Goal: Transaction & Acquisition: Purchase product/service

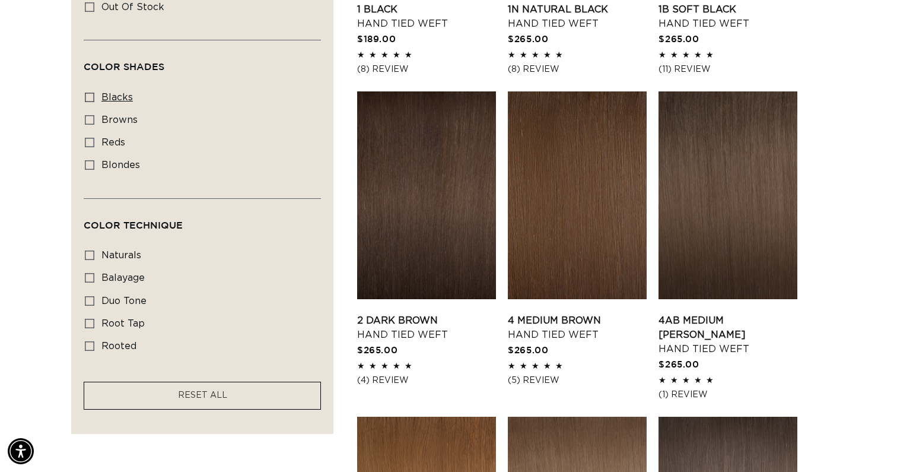
scroll to position [0, 813]
click at [112, 103] on span "blacks" at bounding box center [116, 98] width 31 height 11
click at [94, 102] on input "blacks blacks (7 products)" at bounding box center [89, 97] width 9 height 9
checkbox input "true"
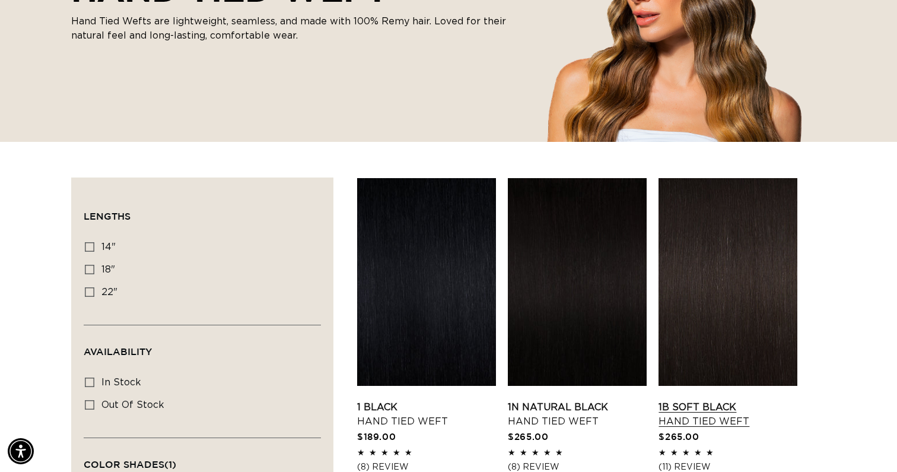
scroll to position [246, 0]
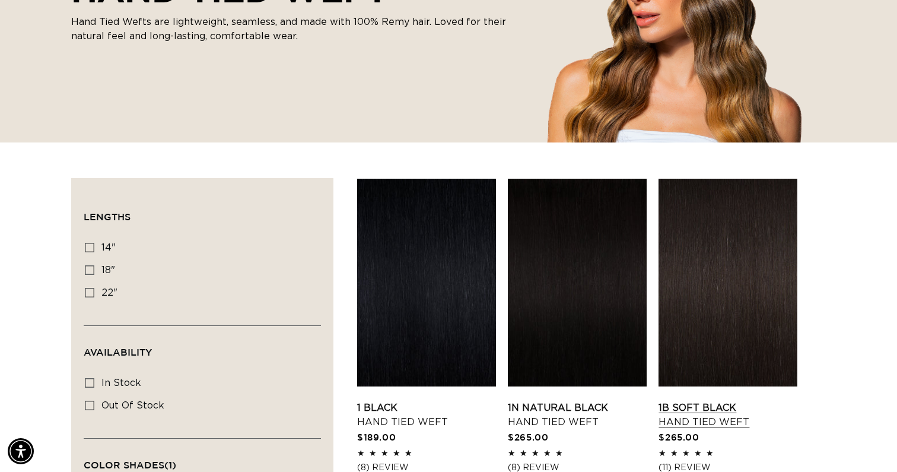
click at [691, 400] on link "1B Soft Black Hand Tied Weft" at bounding box center [728, 414] width 139 height 28
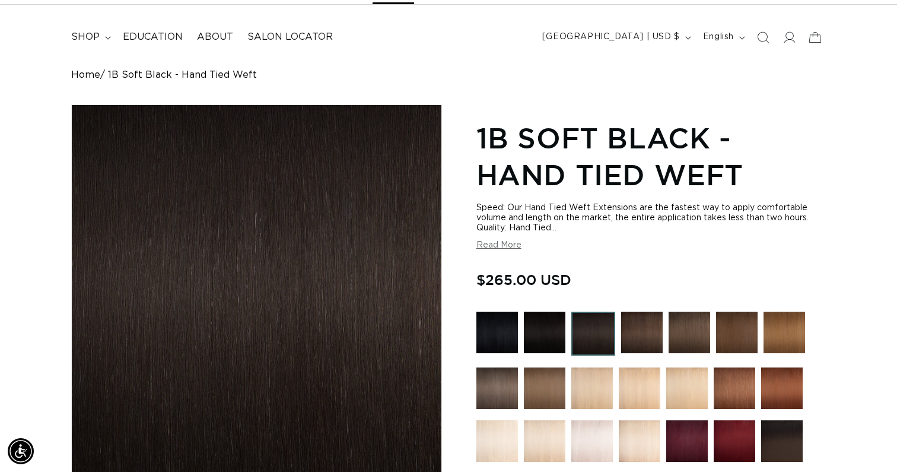
scroll to position [69, 0]
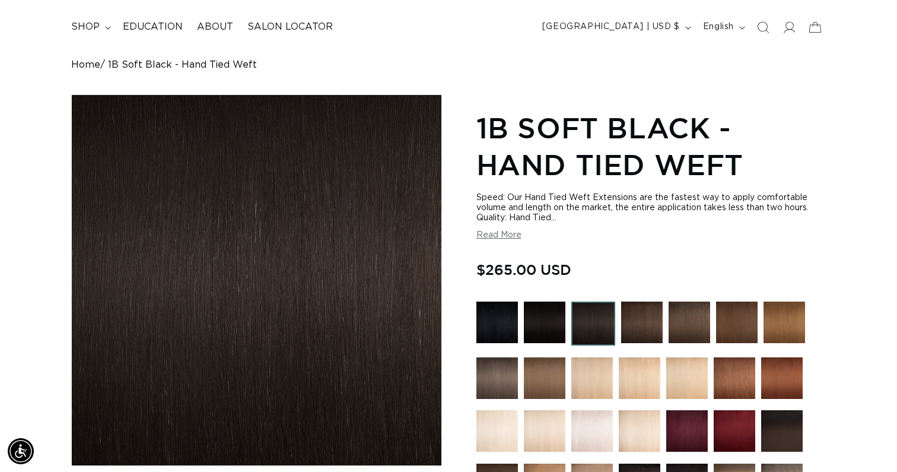
click at [503, 239] on button "Read More" at bounding box center [498, 235] width 45 height 10
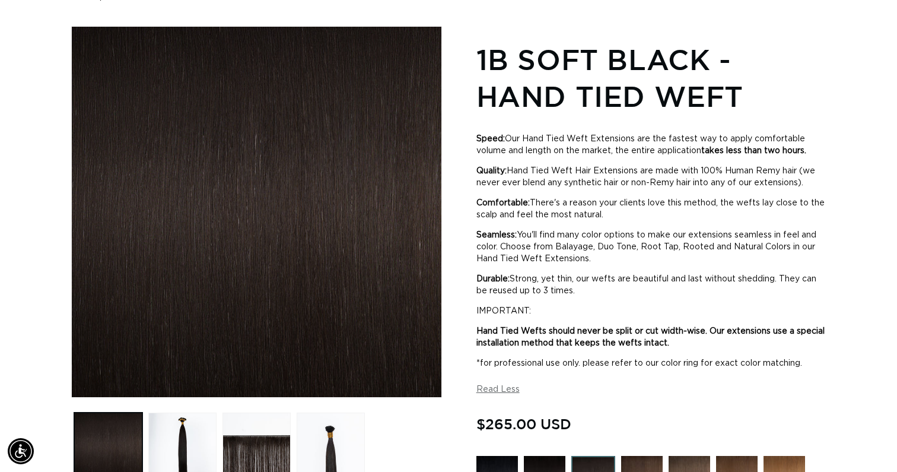
scroll to position [0, 813]
click at [218, 441] on ul "Gallery Viewer" at bounding box center [256, 446] width 371 height 74
click at [198, 438] on button "Load image 2 in gallery view" at bounding box center [182, 446] width 68 height 68
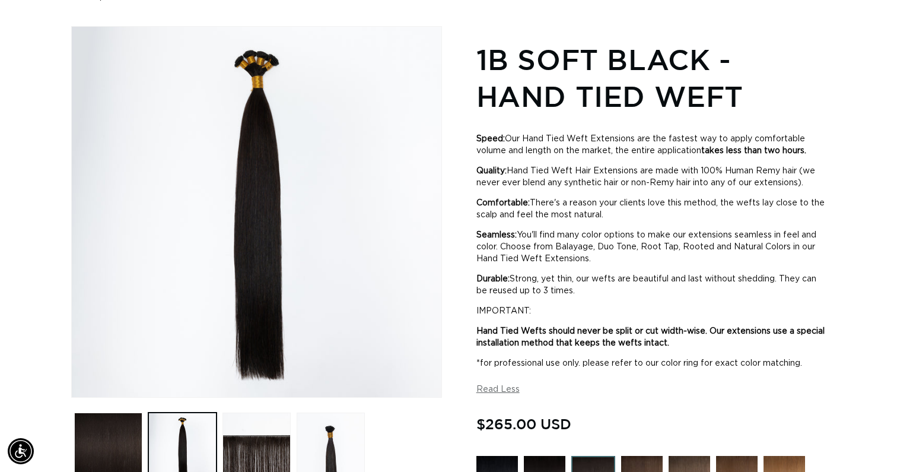
click at [144, 444] on ul "Gallery Viewer" at bounding box center [256, 446] width 371 height 74
click at [131, 445] on button "Load image 1 in gallery view" at bounding box center [108, 446] width 68 height 68
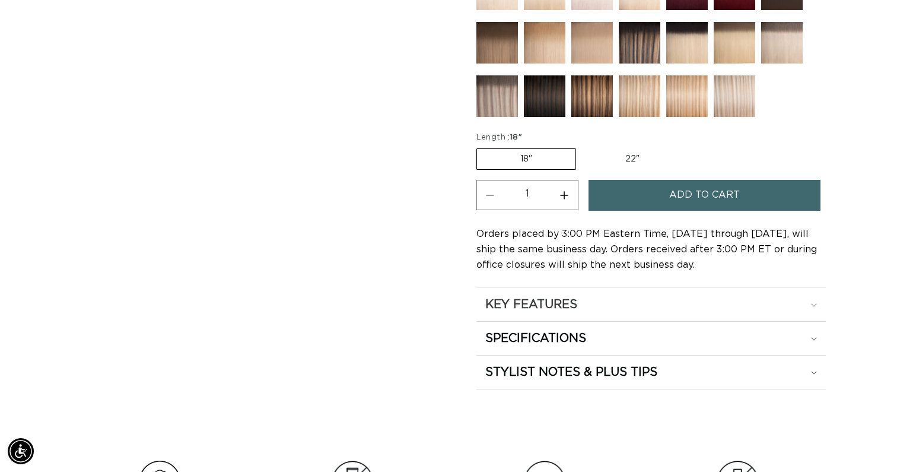
scroll to position [0, 0]
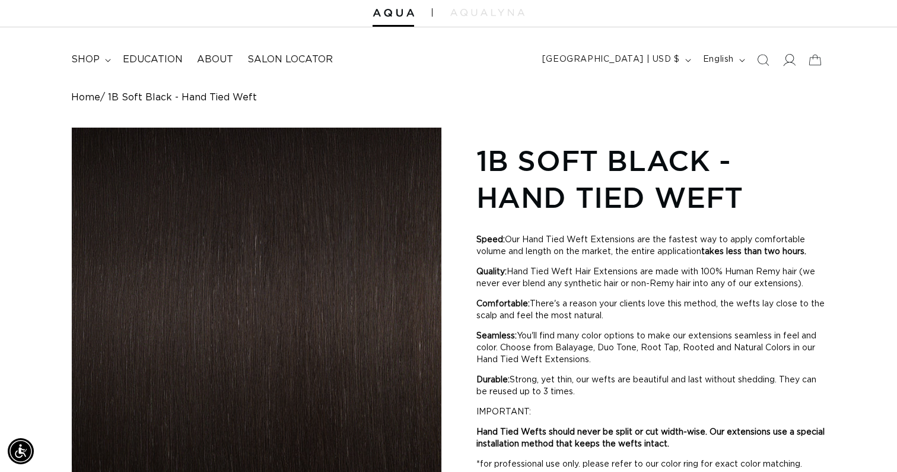
click at [786, 56] on icon at bounding box center [790, 60] width 12 height 12
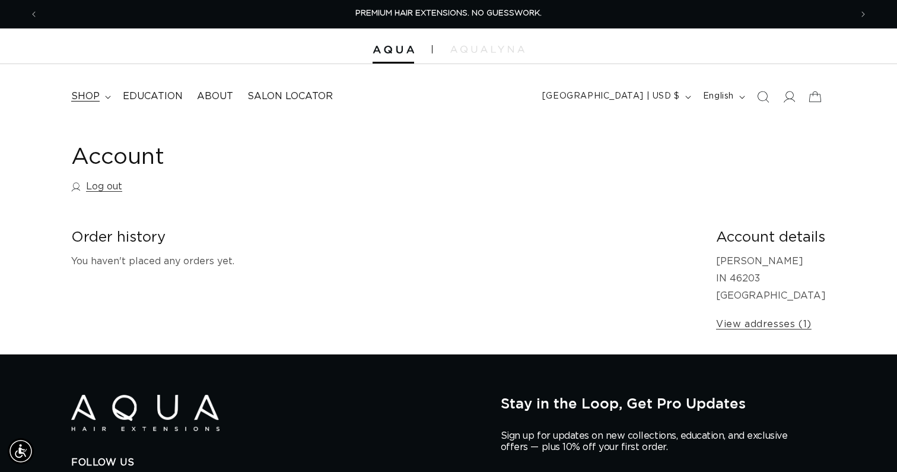
click at [103, 93] on summary "shop" at bounding box center [90, 96] width 52 height 27
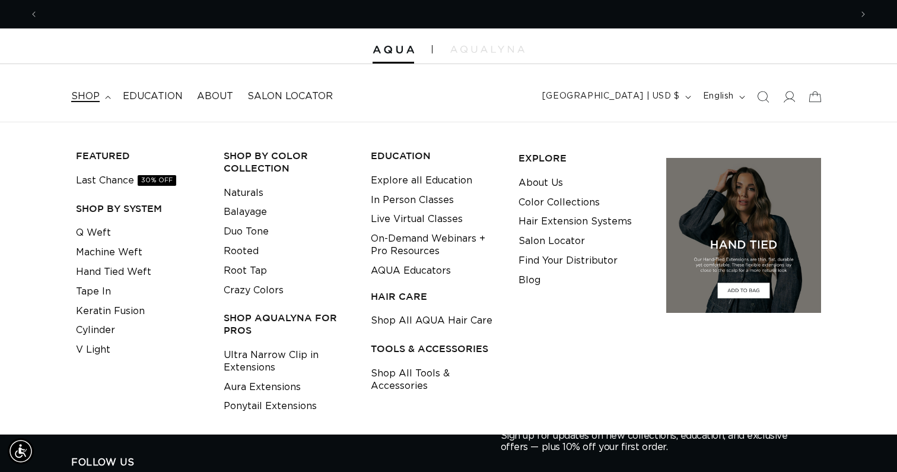
scroll to position [0, 813]
click at [87, 96] on span "shop" at bounding box center [85, 96] width 28 height 12
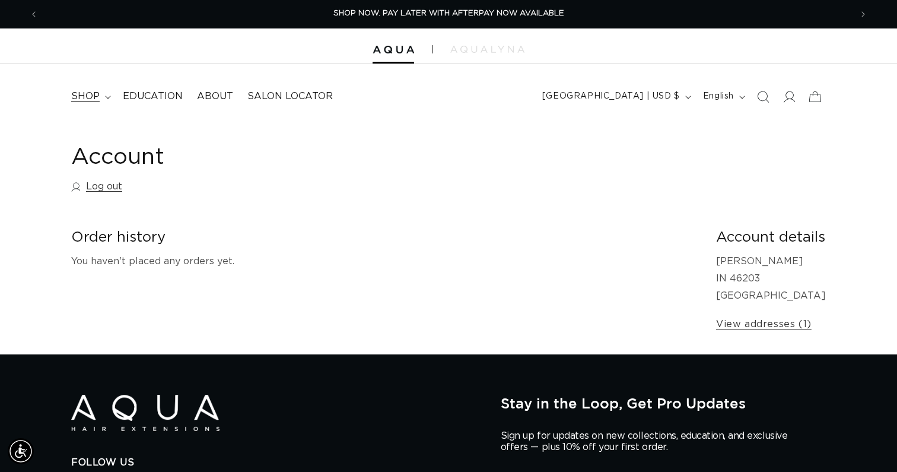
click at [87, 96] on span "shop" at bounding box center [85, 96] width 28 height 12
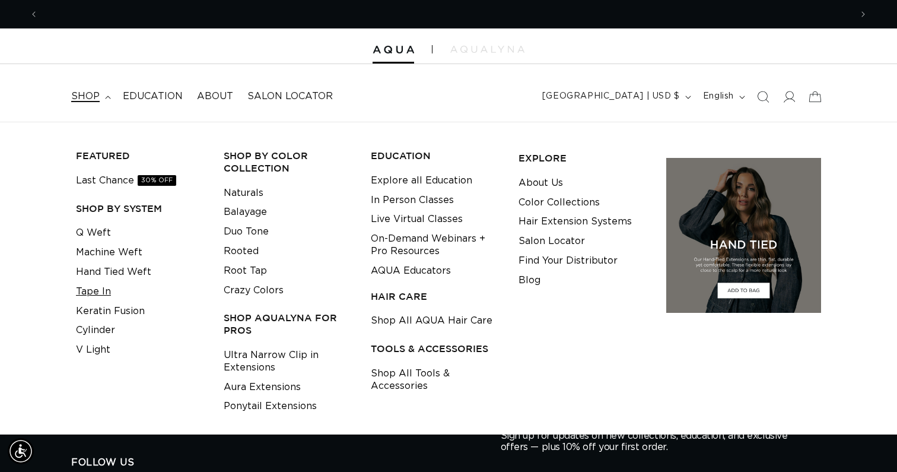
scroll to position [0, 1626]
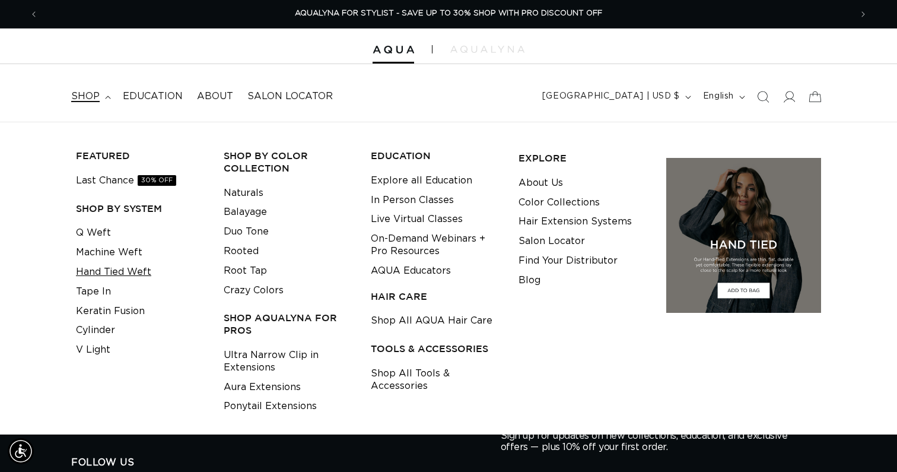
click at [134, 271] on link "Hand Tied Weft" at bounding box center [113, 272] width 75 height 20
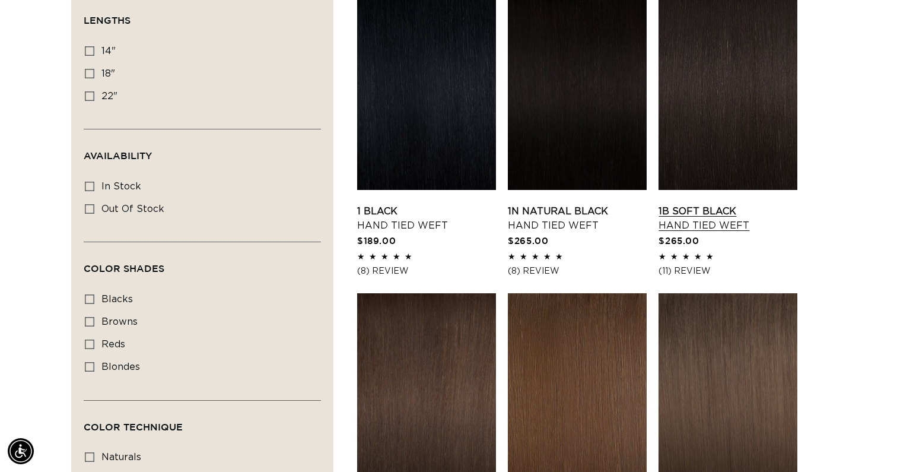
scroll to position [0, 1626]
click at [688, 231] on link "1B Soft Black Hand Tied Weft" at bounding box center [728, 218] width 139 height 28
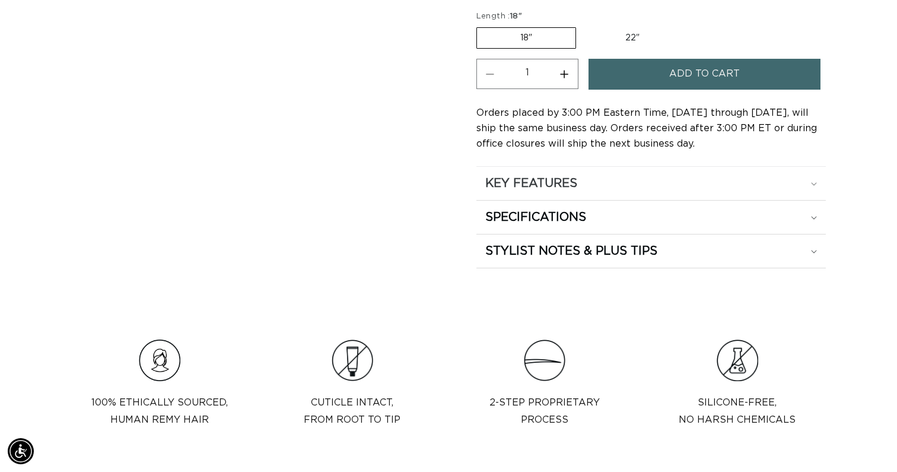
scroll to position [632, 0]
click at [662, 186] on div "KEY FEATURES" at bounding box center [651, 183] width 332 height 15
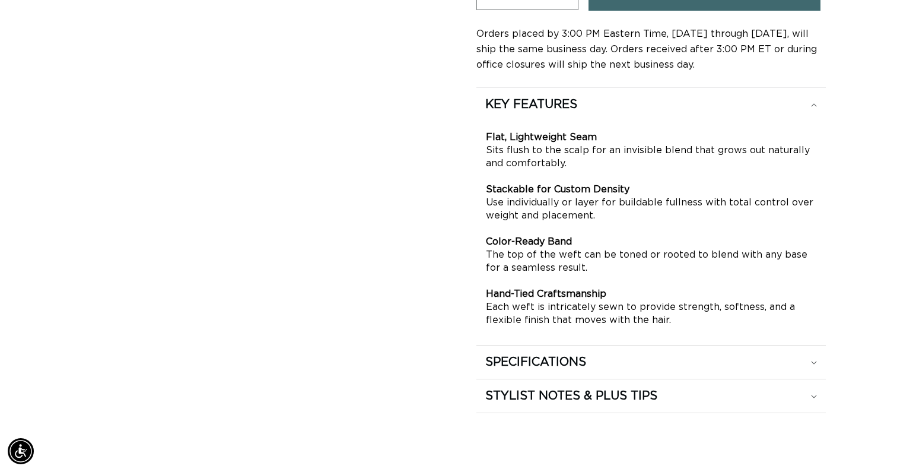
scroll to position [0, 813]
click at [632, 361] on div "SPECIFICATIONS" at bounding box center [651, 361] width 332 height 15
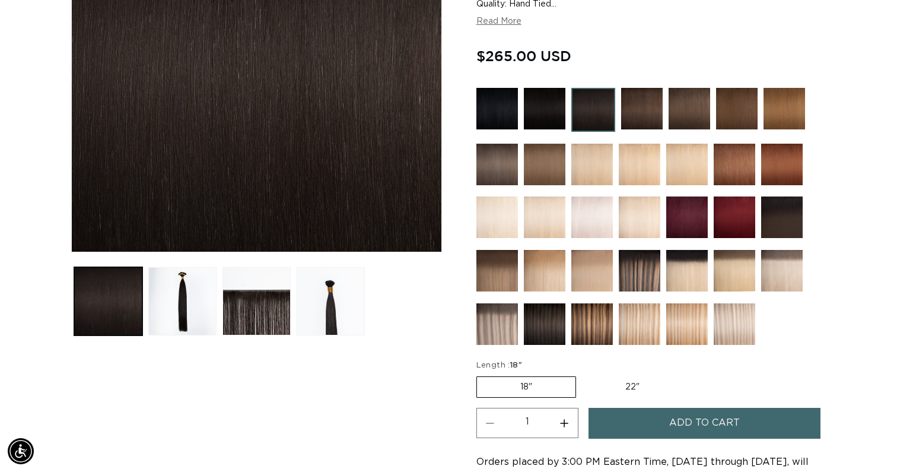
scroll to position [0, 0]
click at [634, 384] on label "22" Variant sold out or unavailable" at bounding box center [632, 387] width 101 height 20
click at [583, 374] on input "22" Variant sold out or unavailable" at bounding box center [582, 374] width 1 height 1
radio input "true"
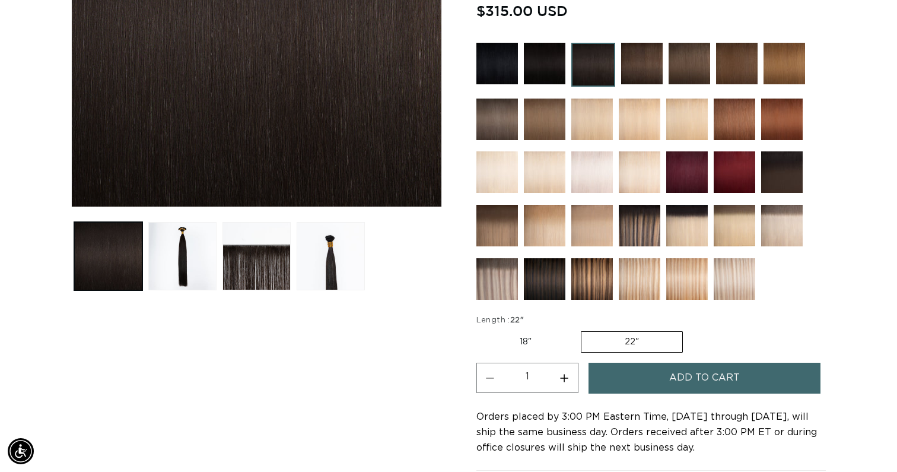
scroll to position [0, 1626]
click at [695, 385] on span "Add to cart" at bounding box center [704, 378] width 71 height 30
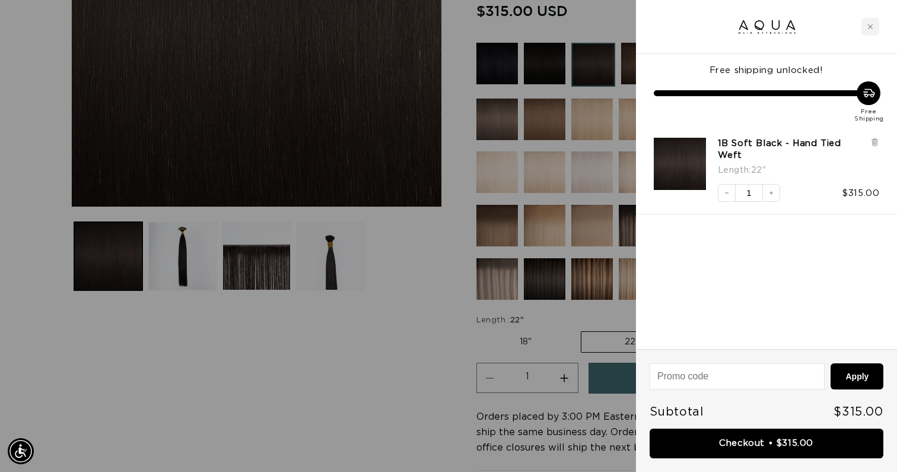
scroll to position [0, 0]
click at [625, 327] on div at bounding box center [448, 236] width 897 height 472
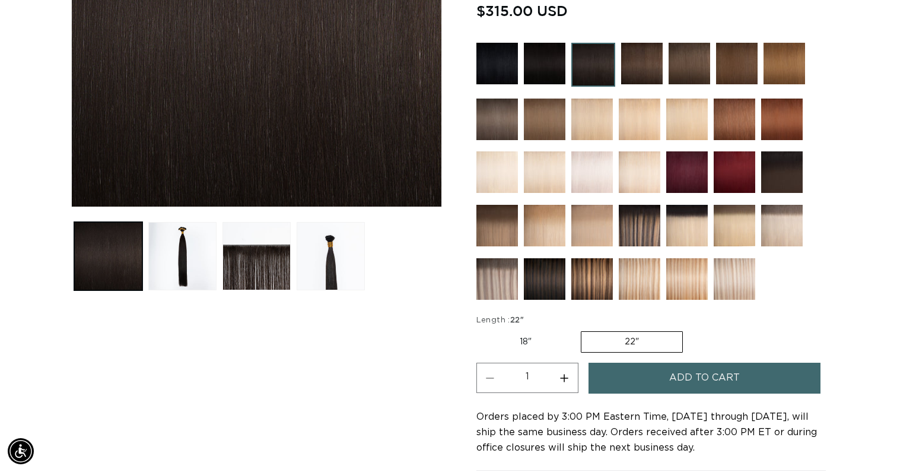
click at [633, 370] on button "Add to cart" at bounding box center [705, 378] width 232 height 30
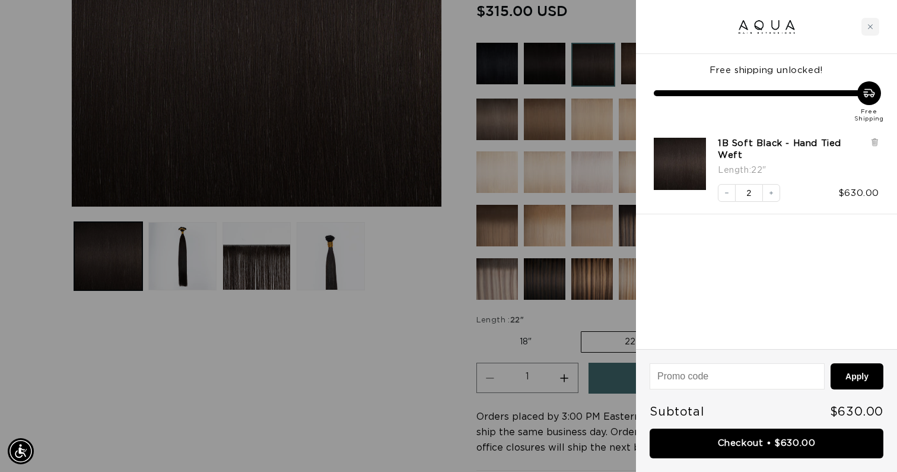
scroll to position [0, 813]
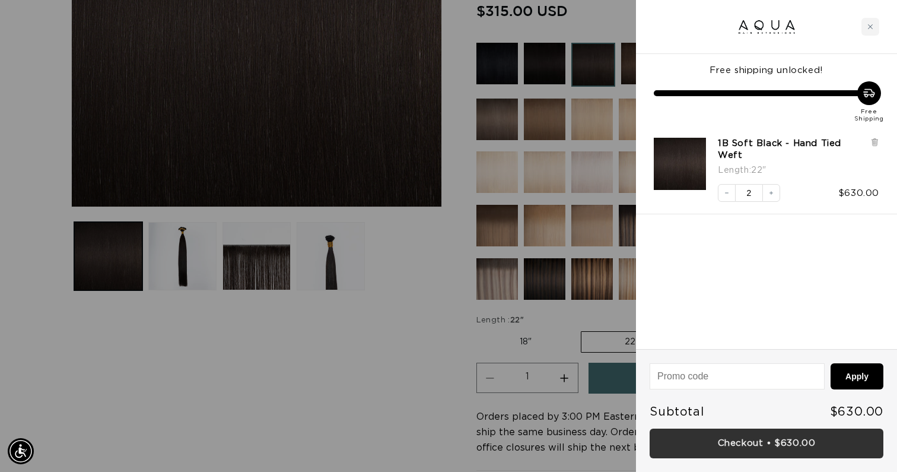
click at [832, 449] on link "Checkout • $630.00" at bounding box center [767, 443] width 234 height 30
